Goal: Transaction & Acquisition: Download file/media

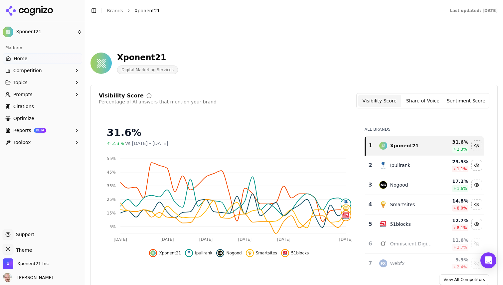
scroll to position [332, 0]
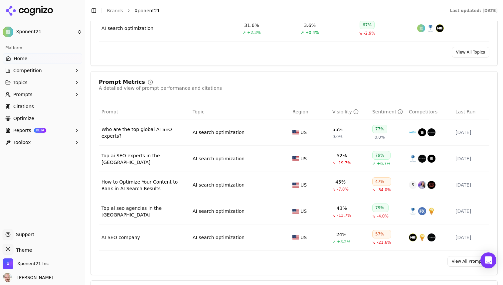
click at [15, 61] on span "Home" at bounding box center [21, 58] width 14 height 7
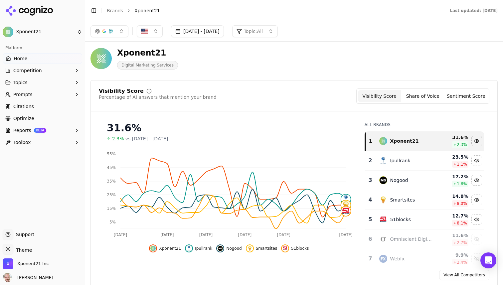
scroll to position [0, 0]
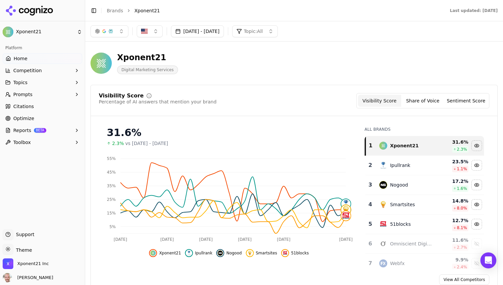
click at [121, 28] on button "button" at bounding box center [110, 31] width 38 height 12
click at [116, 72] on span "Google AI Overviews" at bounding box center [110, 71] width 42 height 13
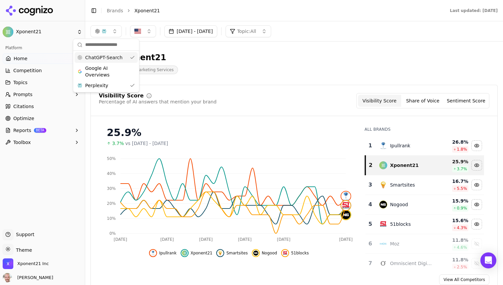
click at [107, 57] on span "ChatGPT-Search" at bounding box center [103, 57] width 37 height 7
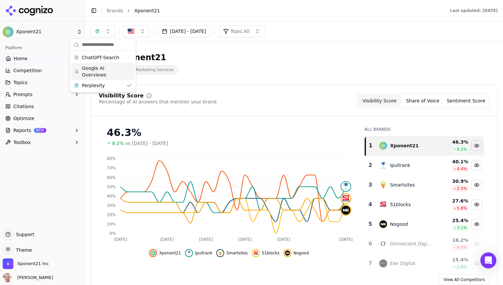
click at [100, 69] on span "Google AI Overviews" at bounding box center [103, 71] width 42 height 13
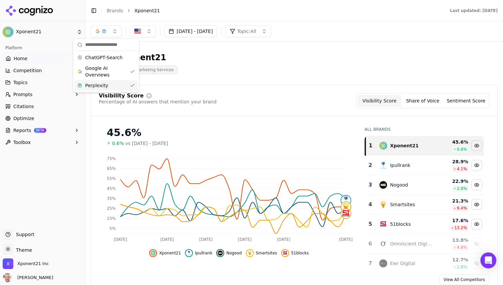
click at [101, 85] on span "Perplexity" at bounding box center [96, 85] width 23 height 7
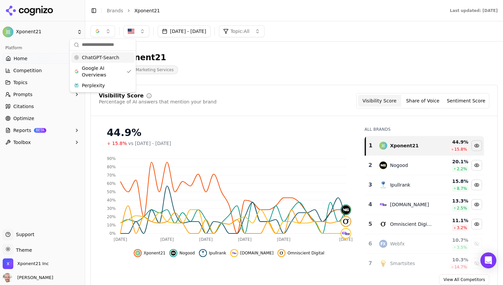
click at [93, 61] on span "ChatGPT-Search" at bounding box center [100, 57] width 37 height 7
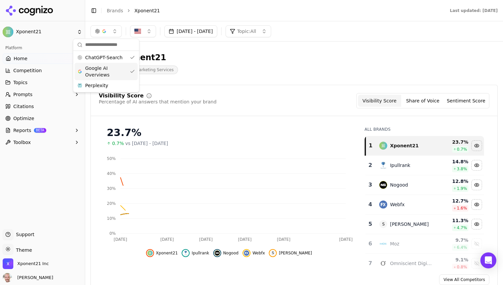
click at [95, 73] on span "Google AI Overviews" at bounding box center [106, 71] width 42 height 13
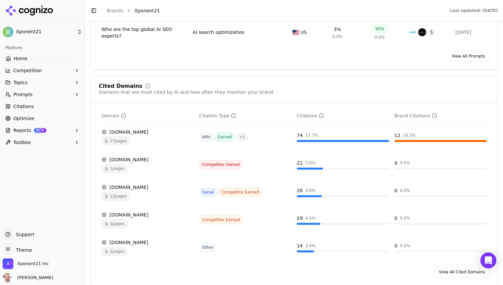
scroll to position [521, 0]
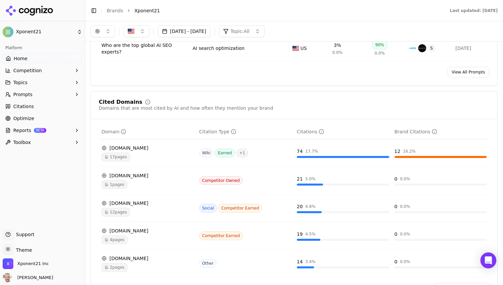
click at [115, 157] on span "17 pages" at bounding box center [116, 157] width 29 height 9
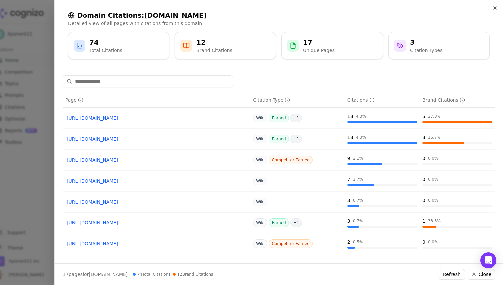
click at [230, 51] on div "12 Brand Citations" at bounding box center [225, 46] width 90 height 16
click at [193, 42] on div "12 Brand Citations" at bounding box center [225, 46] width 90 height 16
click at [187, 44] on icon at bounding box center [186, 45] width 7 height 7
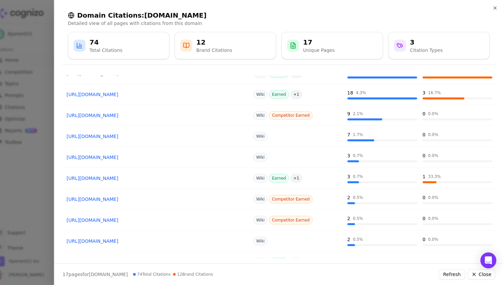
scroll to position [81, 0]
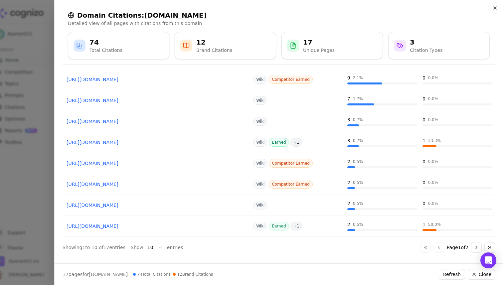
click at [476, 246] on button "Go to next page" at bounding box center [476, 247] width 11 height 11
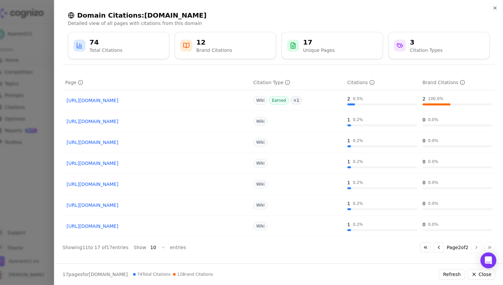
click at [434, 249] on button "Go to previous page" at bounding box center [439, 247] width 11 height 11
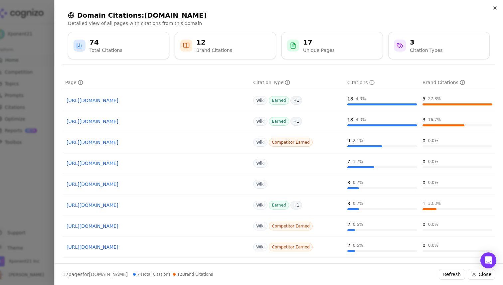
click at [49, 46] on div at bounding box center [251, 142] width 503 height 285
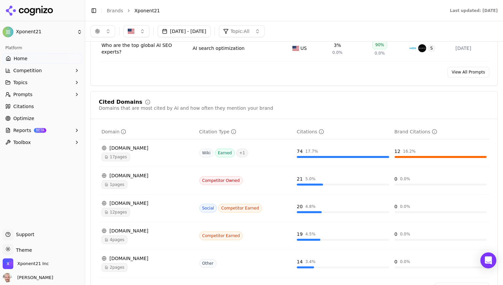
click at [103, 31] on button "button" at bounding box center [103, 31] width 25 height 12
click at [99, 66] on span "Google AI Overviews" at bounding box center [103, 71] width 42 height 13
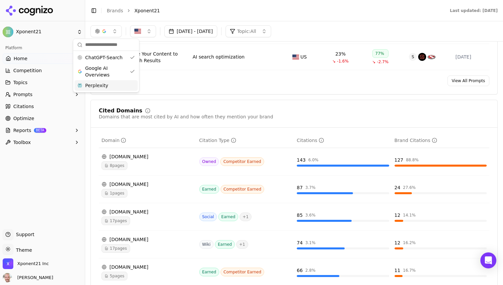
click at [96, 83] on span "Perplexity" at bounding box center [96, 85] width 23 height 7
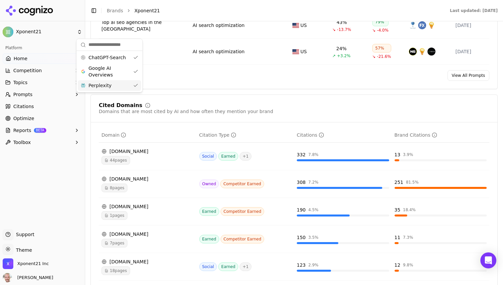
scroll to position [521, 0]
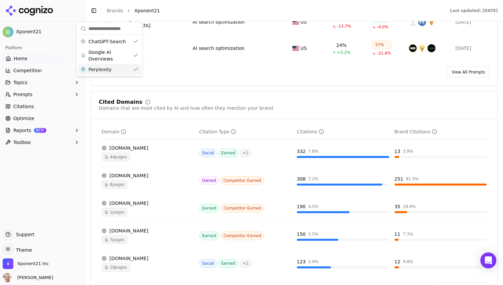
click at [194, 90] on div "Visibility Score Percentage of AI answers that mention your brand Visibility Sc…" at bounding box center [295, 244] width 408 height 1363
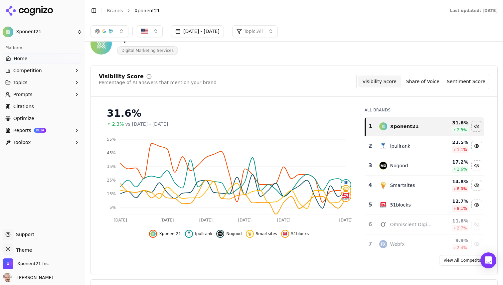
scroll to position [0, 0]
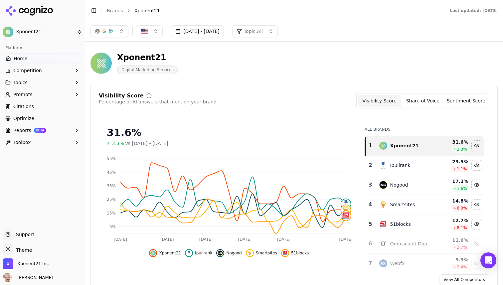
click at [221, 30] on button "[DATE] - [DATE]" at bounding box center [197, 31] width 53 height 12
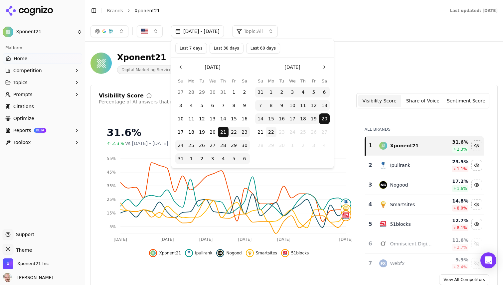
click at [217, 46] on button "Last 30 days" at bounding box center [227, 48] width 34 height 11
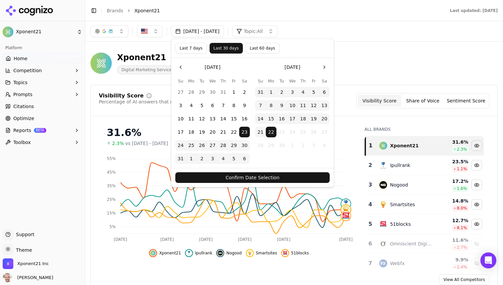
click at [258, 50] on button "Last 60 days" at bounding box center [263, 48] width 34 height 11
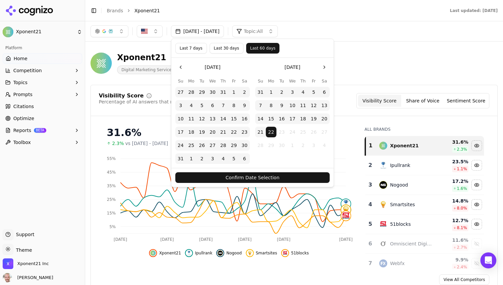
click at [253, 177] on button "Confirm Date Selection" at bounding box center [252, 177] width 155 height 11
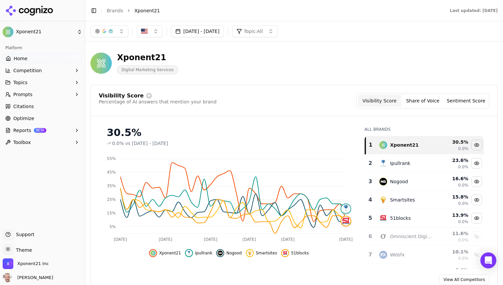
click at [117, 36] on button "button" at bounding box center [110, 31] width 38 height 12
click at [113, 61] on span "ChatGPT-Search" at bounding box center [107, 57] width 37 height 7
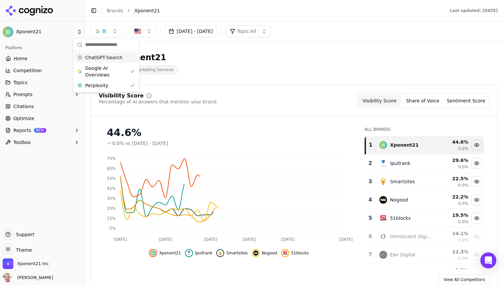
click at [229, 60] on div "Xponent21 Digital Marketing Services" at bounding box center [240, 63] width 298 height 22
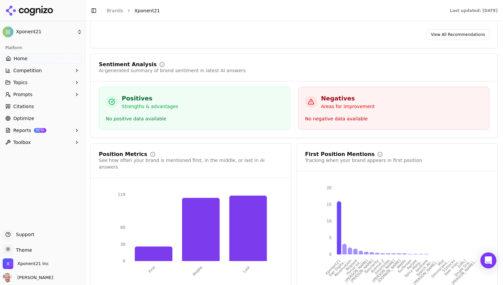
scroll to position [1155, 0]
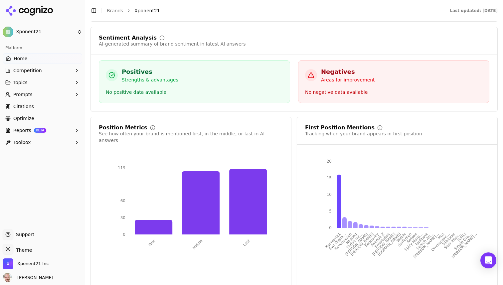
click at [36, 117] on link "Optimize" at bounding box center [43, 118] width 80 height 11
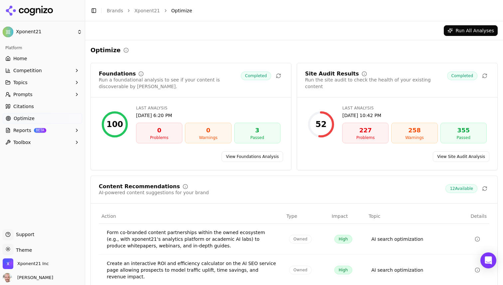
click at [67, 131] on button "Reports BETA" at bounding box center [43, 130] width 80 height 11
click at [50, 143] on span "PDF" at bounding box center [43, 141] width 58 height 7
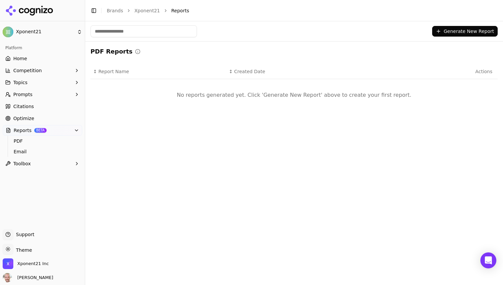
click at [450, 31] on button "Generate New Report" at bounding box center [466, 31] width 66 height 11
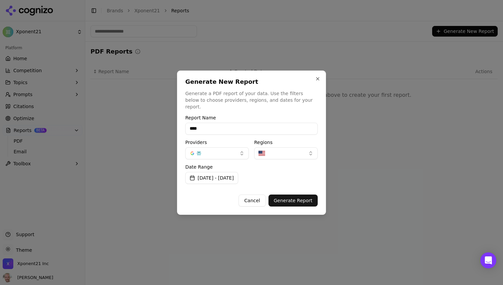
type input "****"
click at [291, 153] on button "button" at bounding box center [286, 154] width 64 height 12
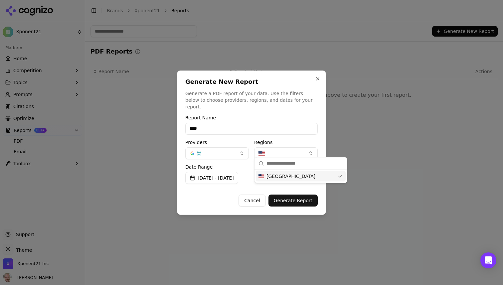
click at [291, 153] on button "button" at bounding box center [286, 154] width 64 height 12
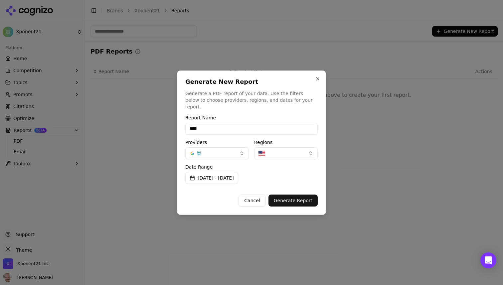
click at [226, 153] on button "button" at bounding box center [217, 154] width 64 height 12
click at [223, 176] on span "ChatGPT-Search" at bounding box center [214, 176] width 37 height 7
click at [285, 165] on label "Date Range" at bounding box center [251, 167] width 133 height 5
click at [291, 198] on button "Generate Report" at bounding box center [293, 201] width 49 height 12
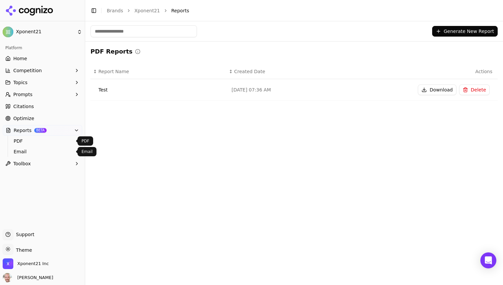
click at [28, 152] on span "Email" at bounding box center [43, 152] width 58 height 7
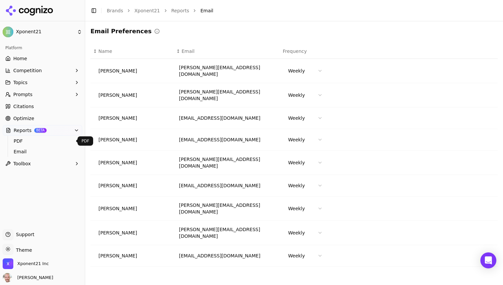
click at [28, 141] on span "PDF" at bounding box center [43, 141] width 58 height 7
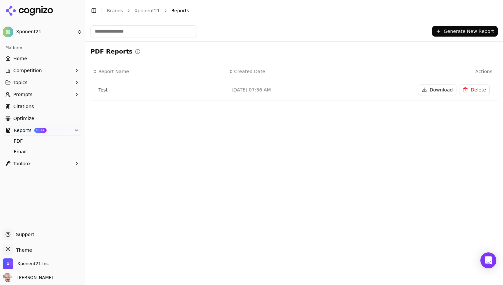
click at [439, 91] on button "Download" at bounding box center [437, 90] width 39 height 11
